Goal: Task Accomplishment & Management: Use online tool/utility

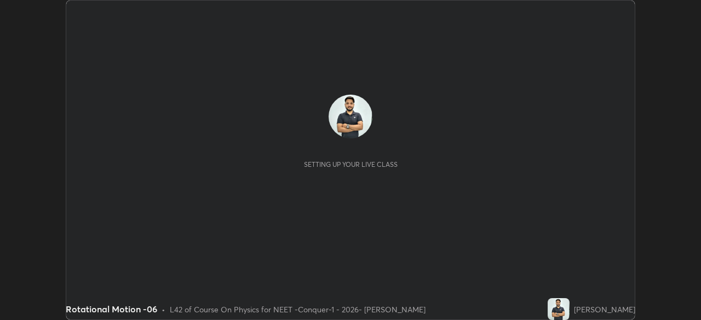
scroll to position [320, 701]
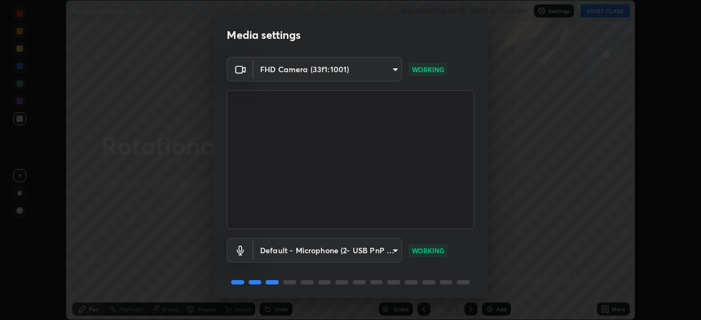
click at [389, 253] on body "Erase all Rotational Motion -06 WAS SCHEDULED TO START AT 12:30 PM Settings STA…" at bounding box center [350, 160] width 701 height 320
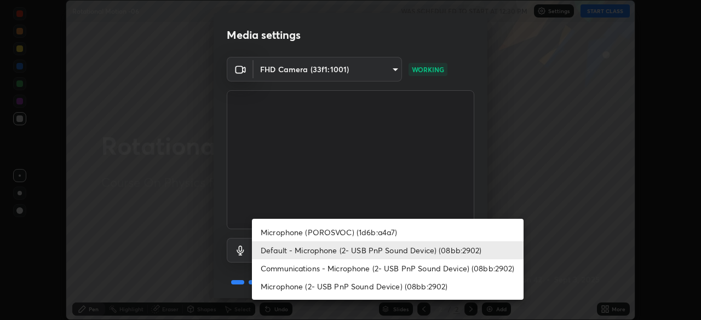
click at [366, 227] on li "Microphone (POROSVOC) (1d6b:a4a7)" at bounding box center [388, 232] width 272 height 18
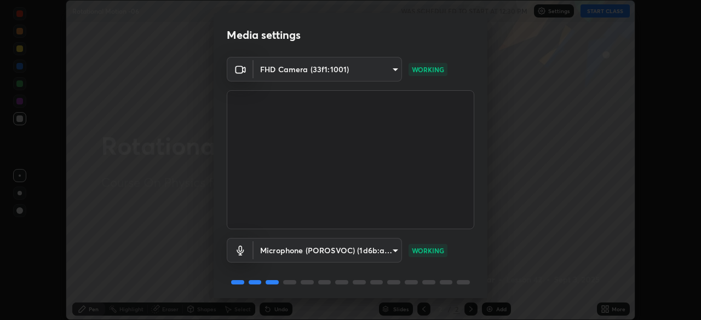
click at [365, 249] on body "Erase all Rotational Motion -06 WAS SCHEDULED TO START AT 12:30 PM Settings STA…" at bounding box center [350, 160] width 701 height 320
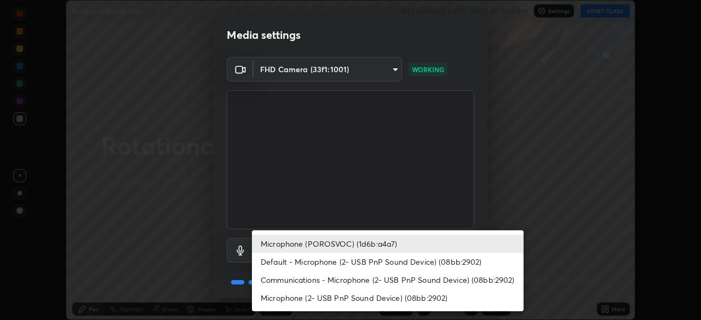
click at [329, 262] on li "Default - Microphone (2- USB PnP Sound Device) (08bb:2902)" at bounding box center [388, 262] width 272 height 18
type input "default"
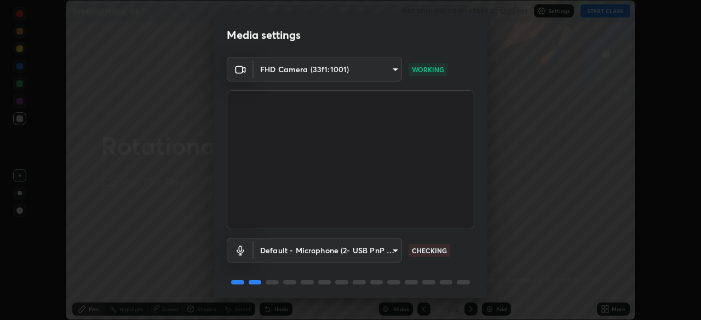
scroll to position [39, 0]
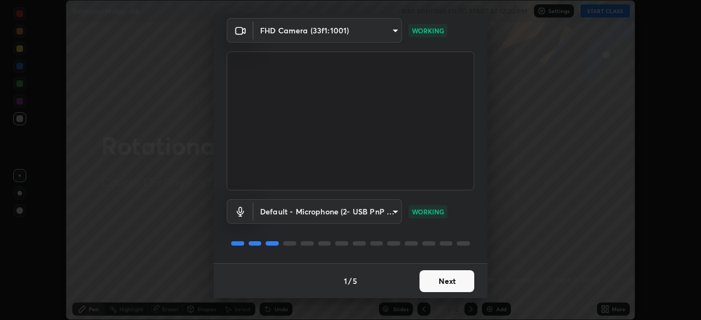
click at [456, 286] on button "Next" at bounding box center [447, 282] width 55 height 22
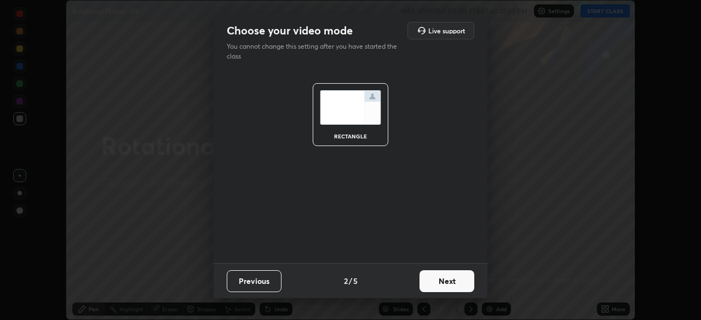
scroll to position [0, 0]
click at [452, 286] on button "Next" at bounding box center [447, 282] width 55 height 22
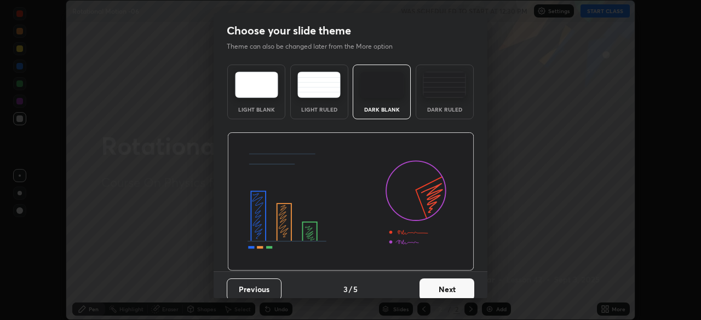
click at [443, 103] on div "Dark Ruled" at bounding box center [445, 92] width 58 height 55
click at [440, 279] on button "Next" at bounding box center [447, 290] width 55 height 22
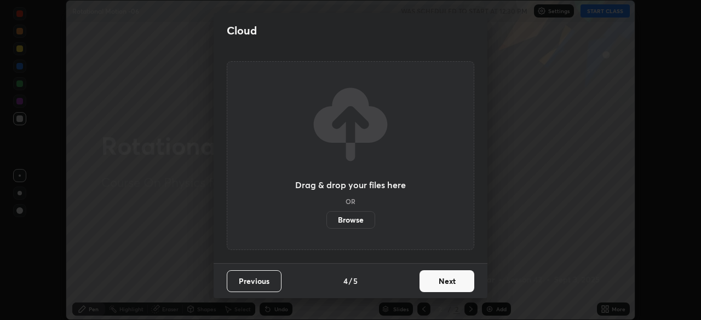
click at [444, 287] on button "Next" at bounding box center [447, 282] width 55 height 22
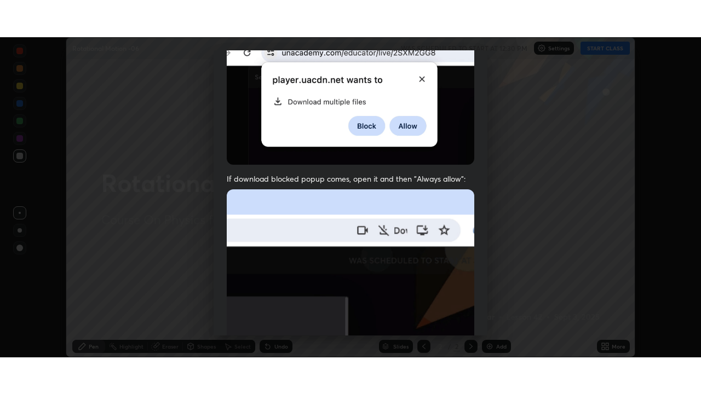
scroll to position [262, 0]
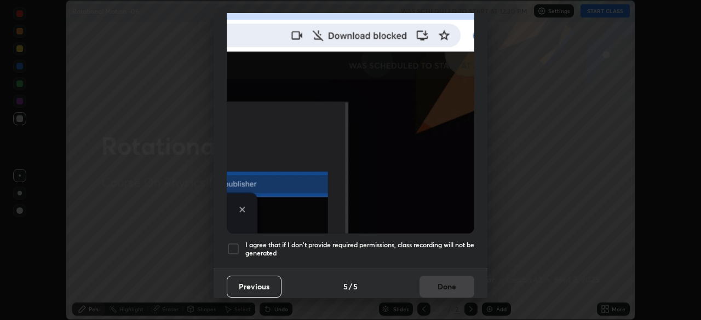
click at [234, 243] on div at bounding box center [233, 249] width 13 height 13
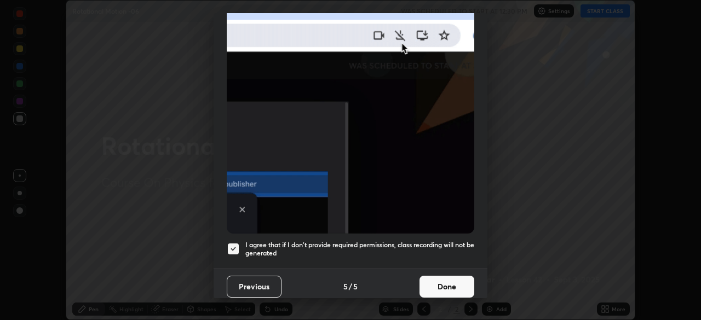
click at [453, 283] on button "Done" at bounding box center [447, 287] width 55 height 22
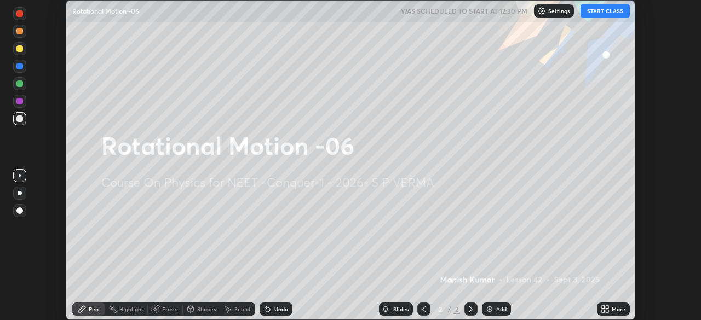
click at [603, 16] on button "START CLASS" at bounding box center [605, 10] width 49 height 13
click at [607, 307] on icon at bounding box center [607, 307] width 3 height 3
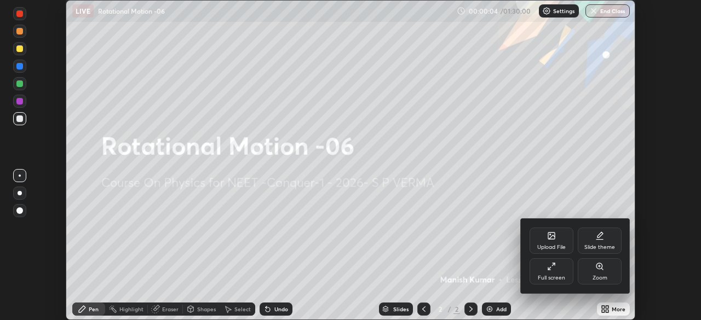
click at [555, 278] on div "Full screen" at bounding box center [551, 277] width 27 height 5
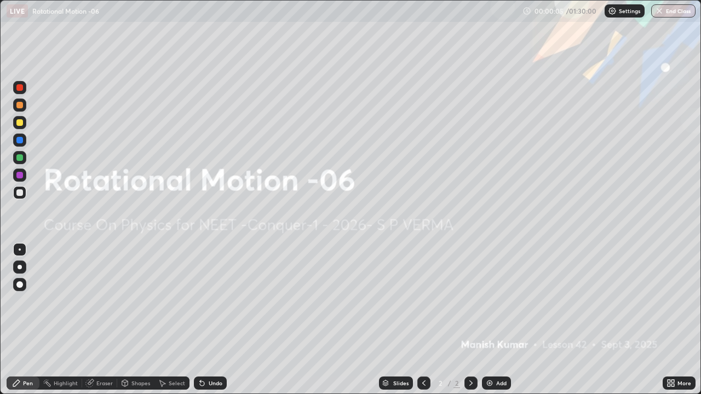
scroll to position [394, 701]
click at [504, 320] on div "Add" at bounding box center [501, 383] width 10 height 5
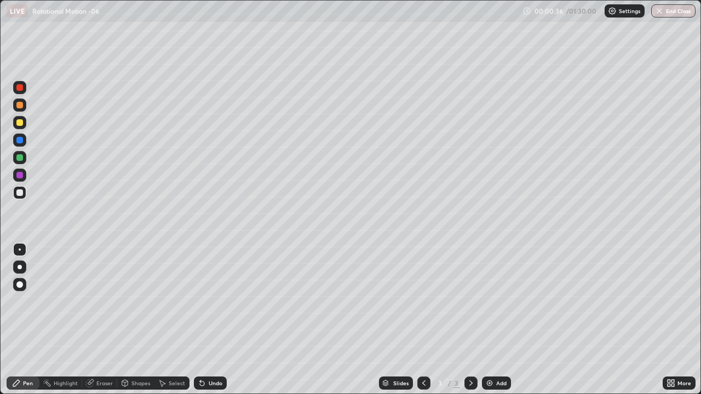
click at [24, 191] on div at bounding box center [19, 192] width 13 height 13
click at [209, 320] on div "Undo" at bounding box center [216, 383] width 14 height 5
click at [204, 320] on icon at bounding box center [202, 383] width 9 height 9
click at [202, 320] on icon at bounding box center [202, 384] width 4 height 4
click at [25, 104] on div at bounding box center [19, 105] width 13 height 13
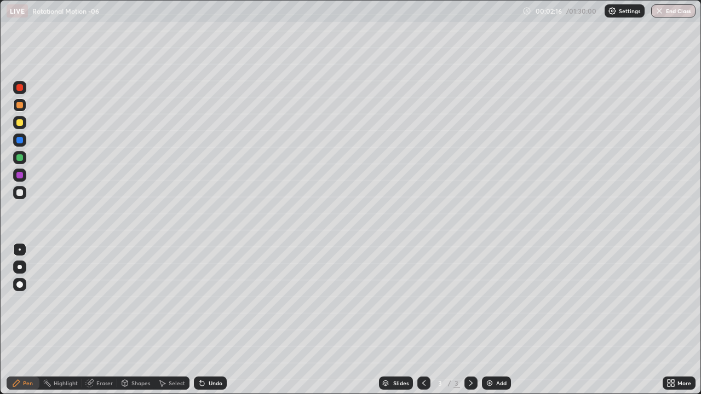
click at [25, 192] on div at bounding box center [19, 192] width 13 height 13
click at [22, 107] on div at bounding box center [19, 105] width 7 height 7
click at [25, 188] on div at bounding box center [19, 192] width 13 height 13
click at [494, 320] on div "Add" at bounding box center [496, 383] width 29 height 13
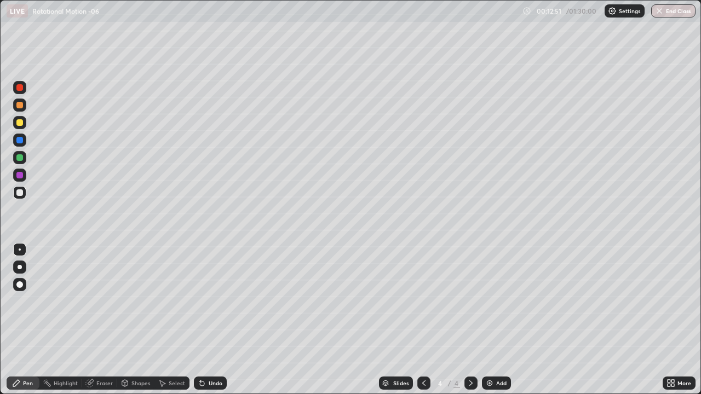
click at [24, 125] on div at bounding box center [19, 122] width 13 height 13
click at [24, 157] on div at bounding box center [19, 157] width 13 height 13
click at [25, 123] on div at bounding box center [19, 122] width 13 height 13
click at [26, 89] on div at bounding box center [19, 87] width 13 height 13
click at [24, 123] on div at bounding box center [19, 122] width 13 height 13
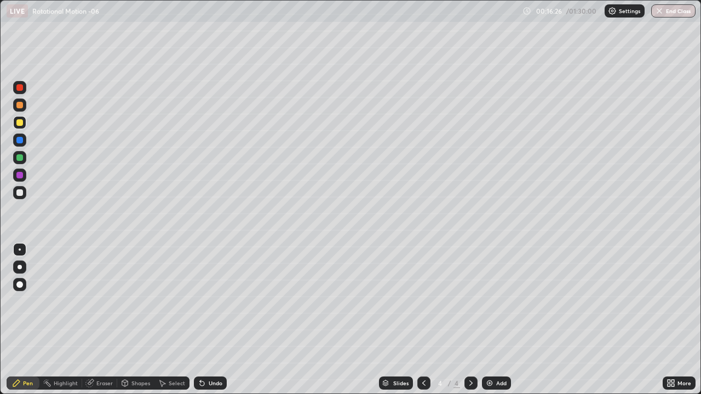
click at [20, 88] on div at bounding box center [19, 87] width 7 height 7
click at [26, 194] on div at bounding box center [19, 192] width 13 height 13
click at [496, 320] on div "Add" at bounding box center [496, 383] width 29 height 13
click at [21, 122] on div at bounding box center [19, 122] width 7 height 7
click at [217, 320] on div "Undo" at bounding box center [216, 383] width 14 height 5
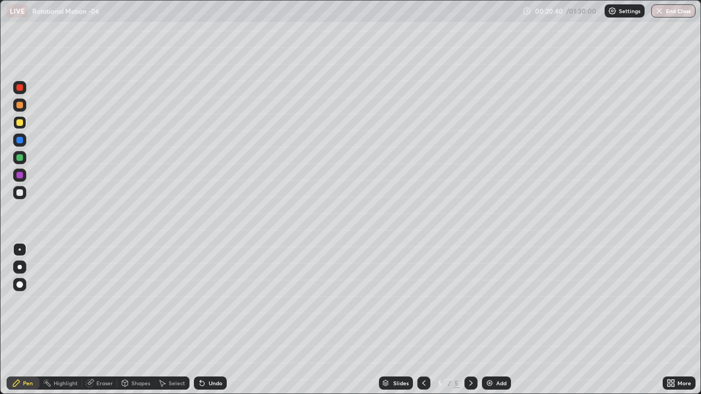
click at [209, 320] on div "Undo" at bounding box center [210, 383] width 33 height 13
click at [210, 320] on div "Undo" at bounding box center [216, 383] width 14 height 5
click at [213, 320] on div "Undo" at bounding box center [216, 383] width 14 height 5
click at [216, 320] on div "Undo" at bounding box center [216, 383] width 14 height 5
click at [492, 320] on img at bounding box center [489, 383] width 9 height 9
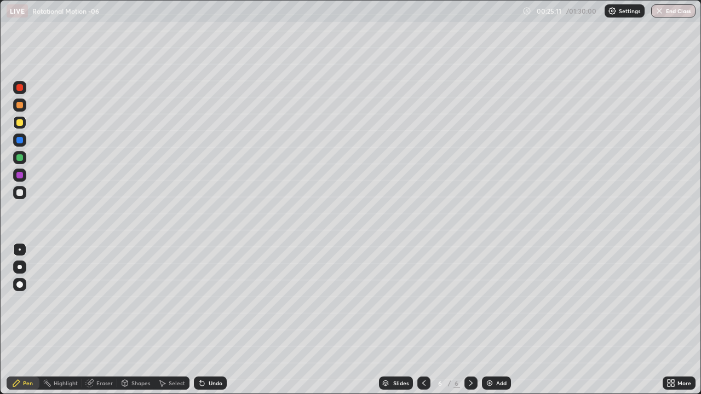
click at [25, 190] on div at bounding box center [19, 192] width 13 height 13
click at [19, 103] on div at bounding box center [19, 105] width 7 height 7
click at [20, 123] on div at bounding box center [19, 122] width 7 height 7
click at [19, 158] on div at bounding box center [19, 157] width 7 height 7
click at [21, 120] on div at bounding box center [19, 122] width 7 height 7
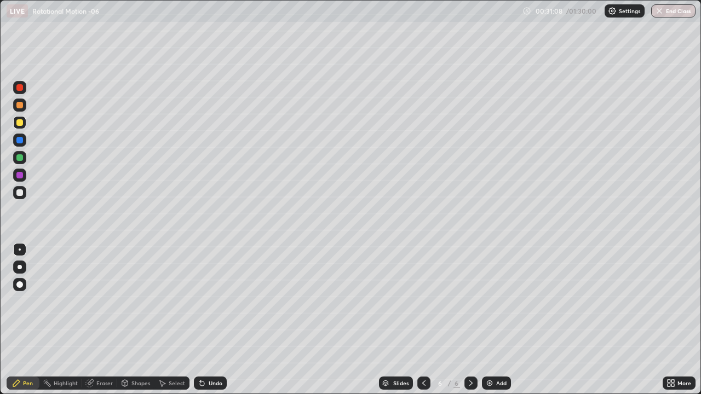
click at [218, 320] on div "Undo" at bounding box center [216, 383] width 14 height 5
click at [215, 320] on div "Undo" at bounding box center [216, 383] width 14 height 5
click at [216, 320] on div "Undo" at bounding box center [216, 383] width 14 height 5
click at [217, 320] on div "Undo" at bounding box center [216, 383] width 14 height 5
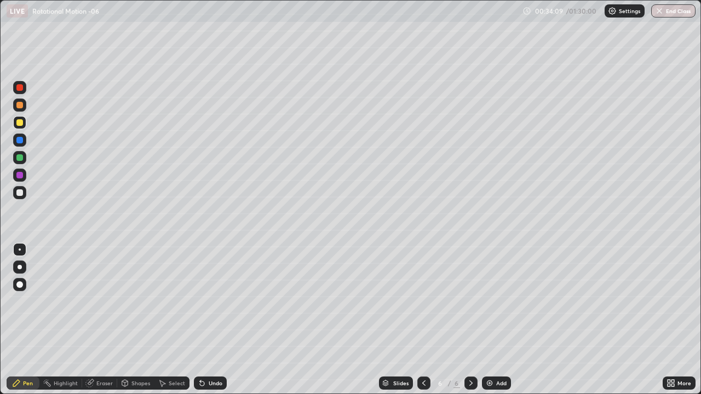
click at [25, 159] on div at bounding box center [19, 157] width 13 height 13
click at [494, 320] on div "Add" at bounding box center [496, 383] width 29 height 13
click at [20, 193] on div at bounding box center [19, 193] width 7 height 7
click at [20, 123] on div at bounding box center [19, 122] width 7 height 7
click at [24, 187] on div at bounding box center [19, 192] width 13 height 13
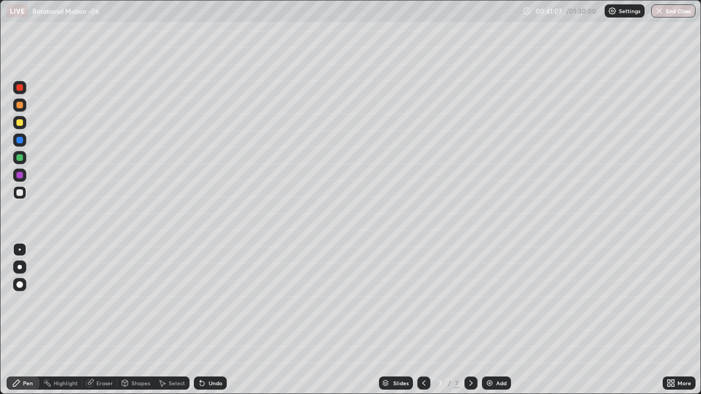
click at [216, 320] on div "Undo" at bounding box center [210, 383] width 33 height 13
click at [499, 320] on div "Add" at bounding box center [501, 383] width 10 height 5
click at [22, 193] on div at bounding box center [19, 193] width 7 height 7
click at [24, 122] on div at bounding box center [19, 122] width 13 height 13
click at [18, 158] on div at bounding box center [19, 157] width 7 height 7
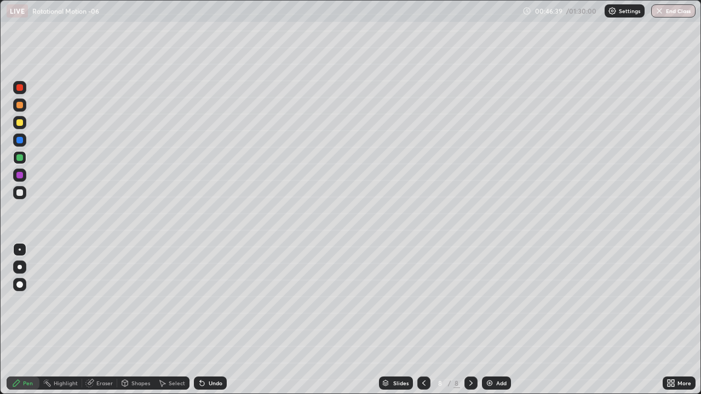
click at [21, 192] on div at bounding box center [19, 193] width 7 height 7
click at [21, 123] on div at bounding box center [19, 122] width 7 height 7
click at [21, 157] on div at bounding box center [19, 157] width 7 height 7
click at [495, 320] on div "Add" at bounding box center [496, 383] width 29 height 13
click at [25, 124] on div at bounding box center [19, 122] width 13 height 13
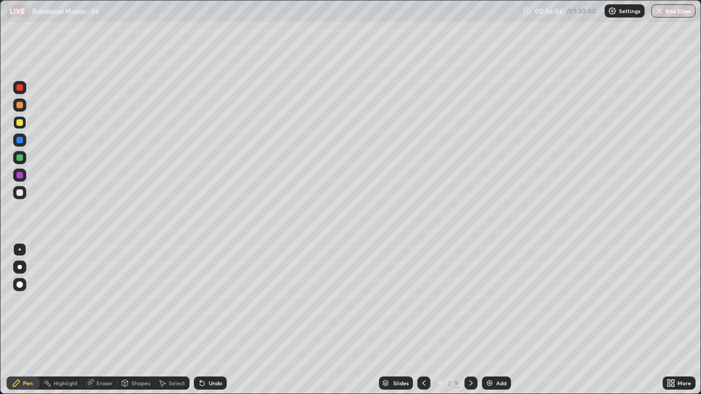
click at [20, 158] on div at bounding box center [19, 157] width 7 height 7
click at [15, 125] on div at bounding box center [19, 122] width 13 height 13
click at [19, 136] on div at bounding box center [19, 140] width 13 height 13
click at [200, 320] on icon at bounding box center [202, 384] width 4 height 4
click at [205, 320] on div "Undo" at bounding box center [210, 383] width 33 height 13
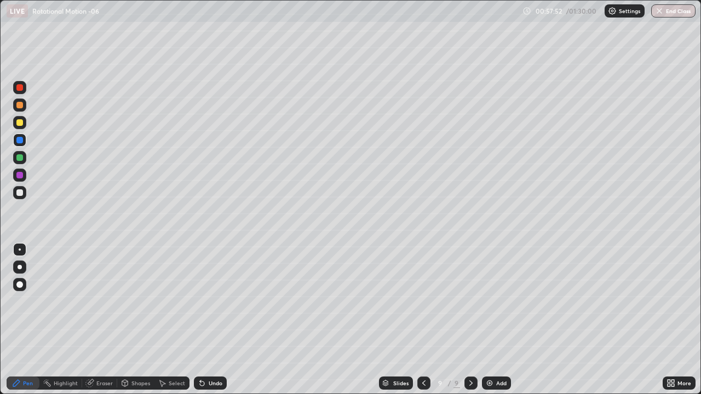
click at [210, 320] on div "Undo" at bounding box center [216, 383] width 14 height 5
click at [21, 120] on div at bounding box center [19, 122] width 7 height 7
click at [107, 320] on div "Eraser" at bounding box center [99, 383] width 35 height 13
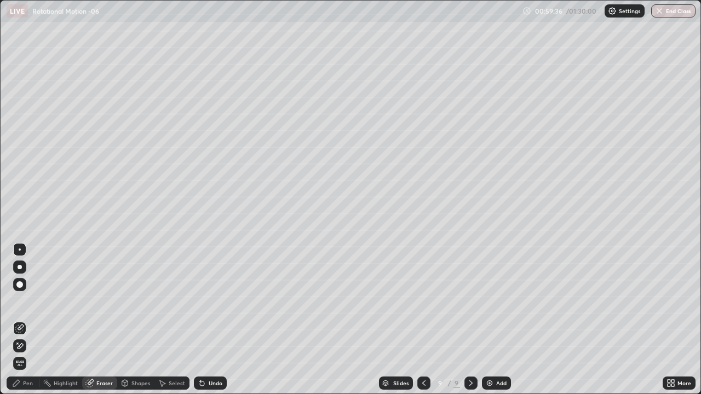
click at [21, 320] on div "Pen" at bounding box center [23, 383] width 33 height 13
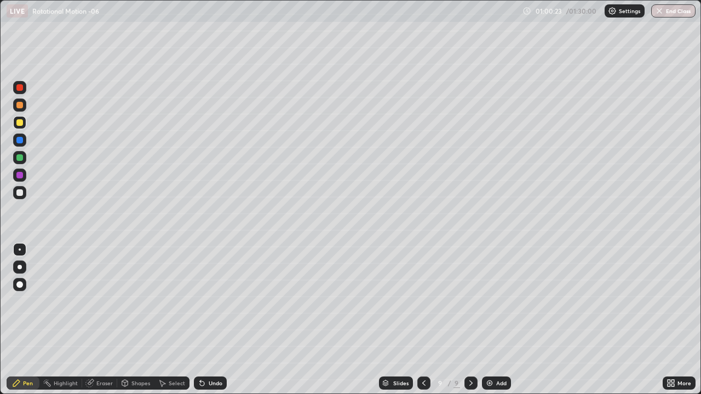
click at [16, 193] on div at bounding box center [19, 193] width 7 height 7
click at [19, 192] on div at bounding box center [19, 193] width 7 height 7
click at [25, 158] on div at bounding box center [19, 157] width 13 height 13
click at [19, 123] on div at bounding box center [19, 122] width 7 height 7
click at [18, 188] on div at bounding box center [19, 192] width 13 height 13
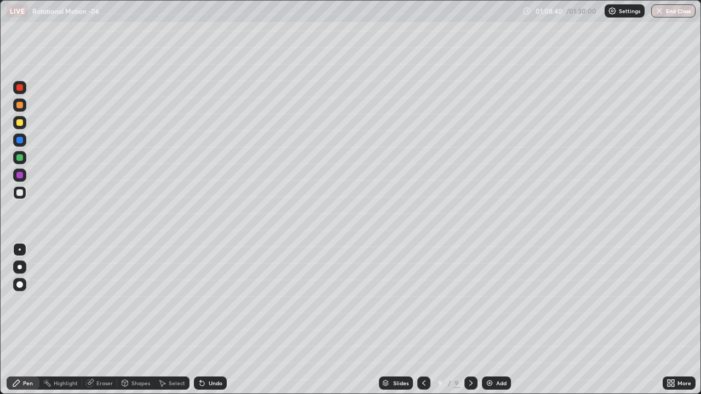
click at [495, 320] on div "Add" at bounding box center [496, 383] width 29 height 13
click at [22, 193] on div at bounding box center [19, 193] width 7 height 7
click at [21, 128] on div at bounding box center [19, 122] width 13 height 13
click at [25, 85] on div at bounding box center [19, 87] width 13 height 13
click at [26, 192] on div at bounding box center [19, 192] width 13 height 13
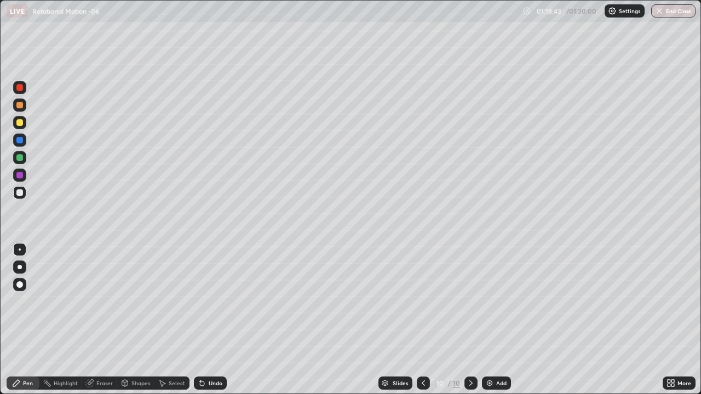
click at [24, 124] on div at bounding box center [19, 122] width 13 height 13
click at [22, 89] on div at bounding box center [19, 87] width 7 height 7
click at [672, 10] on button "End Class" at bounding box center [673, 10] width 43 height 13
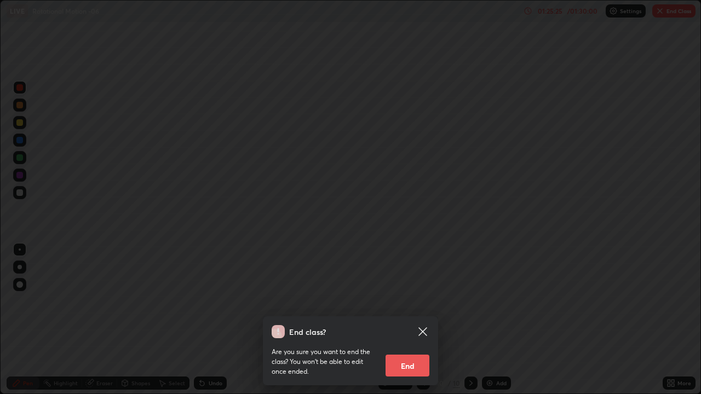
click at [415, 320] on button "End" at bounding box center [408, 366] width 44 height 22
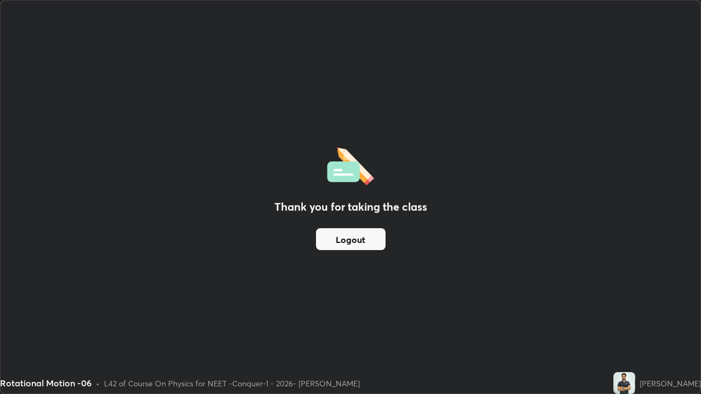
click at [368, 240] on button "Logout" at bounding box center [351, 239] width 70 height 22
